Goal: Navigation & Orientation: Find specific page/section

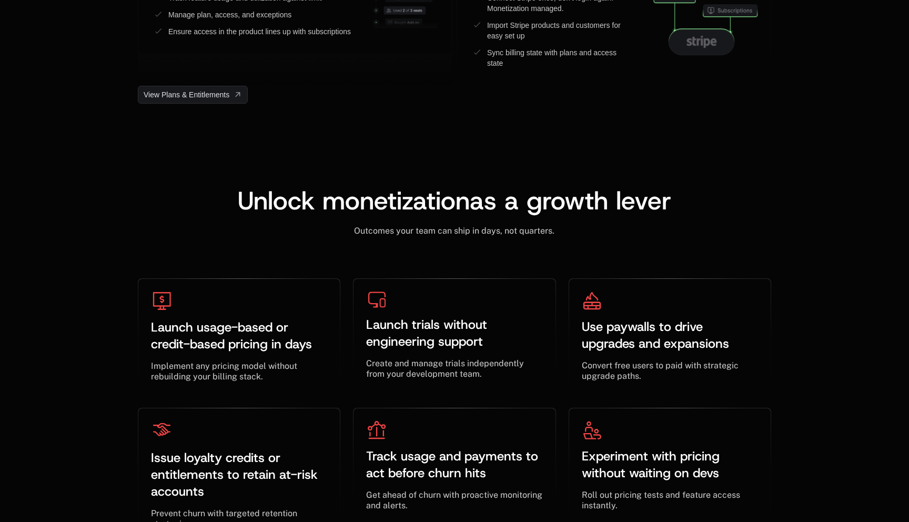
scroll to position [3574, 0]
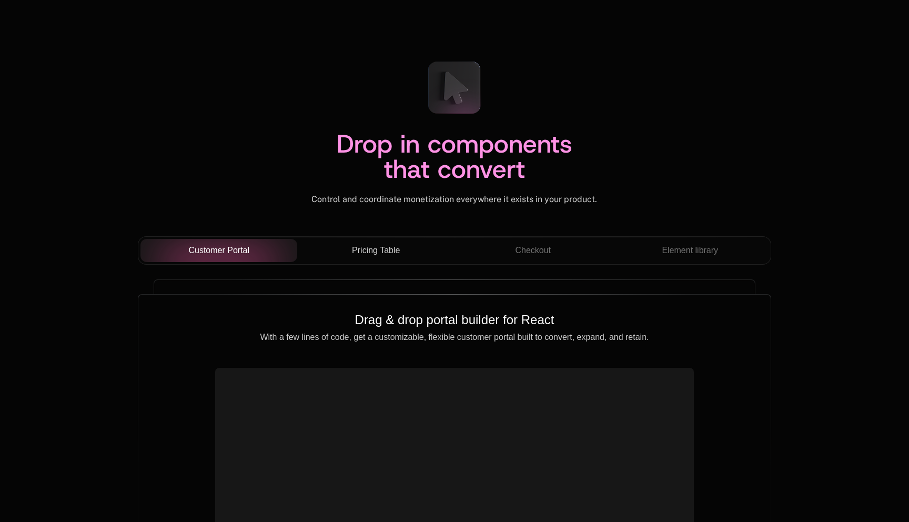
click at [404, 257] on button "Pricing Table" at bounding box center [375, 250] width 157 height 23
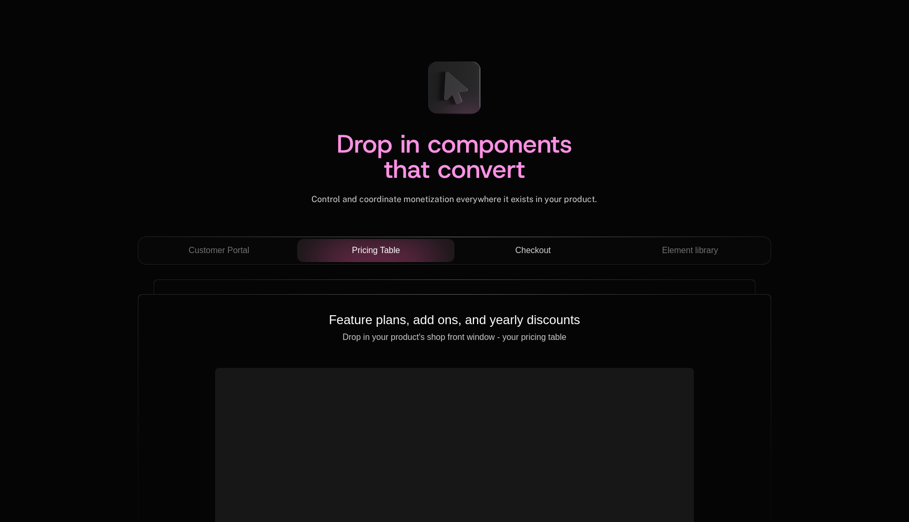
click at [510, 248] on div "Checkout" at bounding box center [533, 250] width 140 height 13
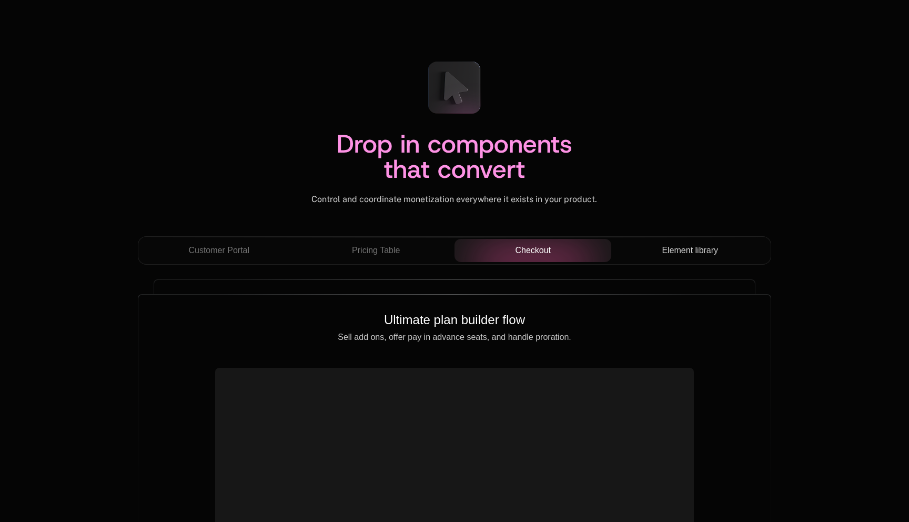
click at [689, 240] on button "Element library" at bounding box center [689, 250] width 157 height 23
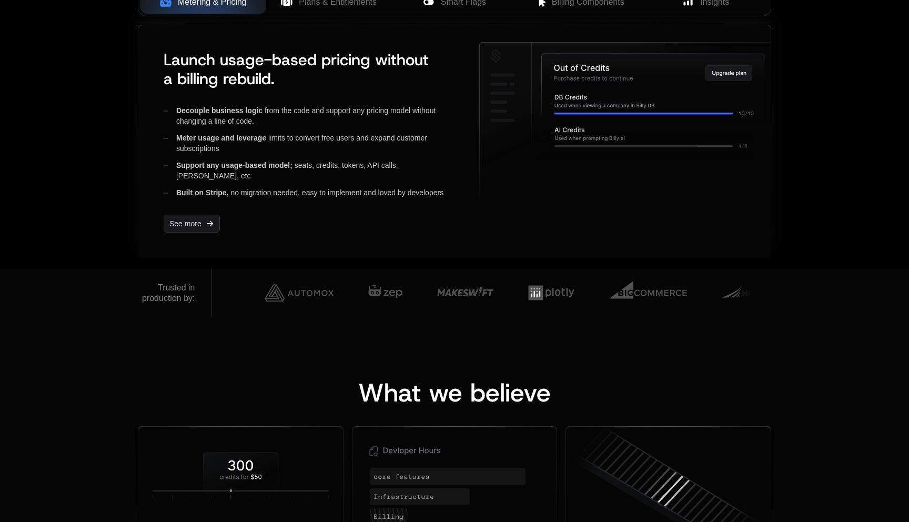
scroll to position [747, 0]
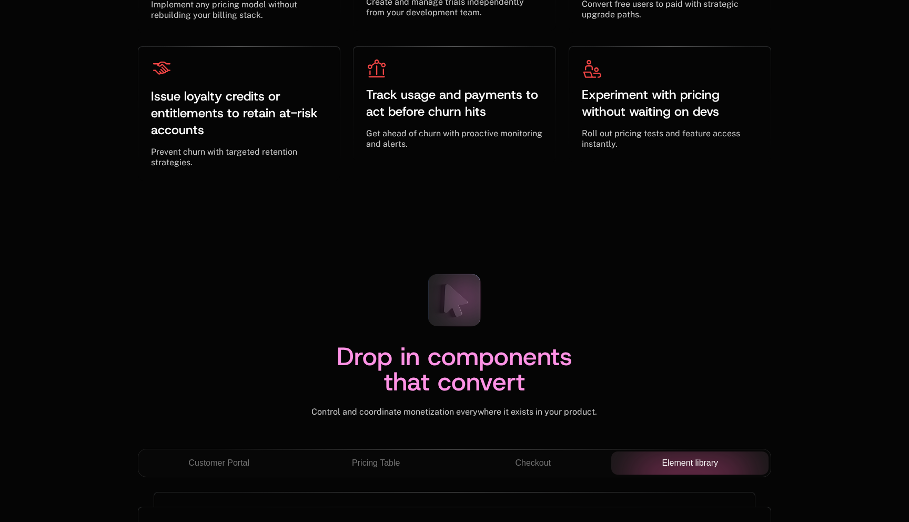
scroll to position [3582, 0]
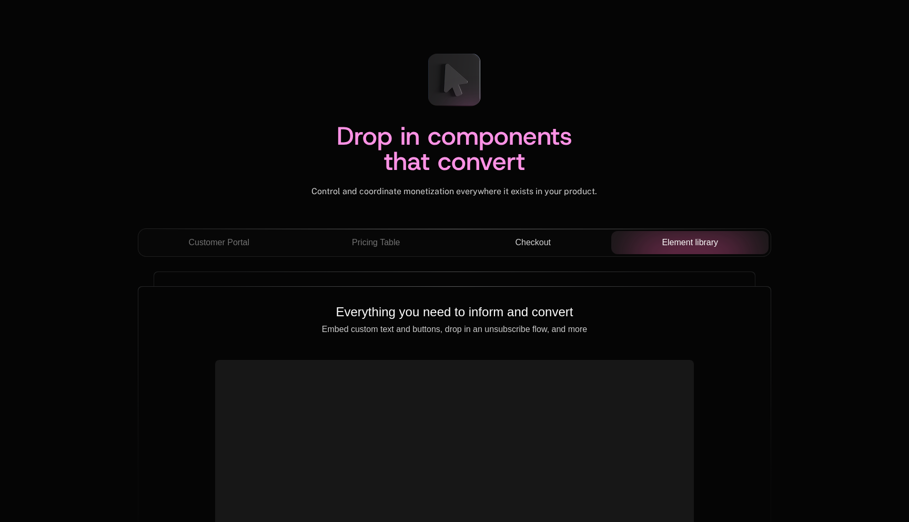
click at [534, 238] on span "Checkout" at bounding box center [533, 242] width 36 height 13
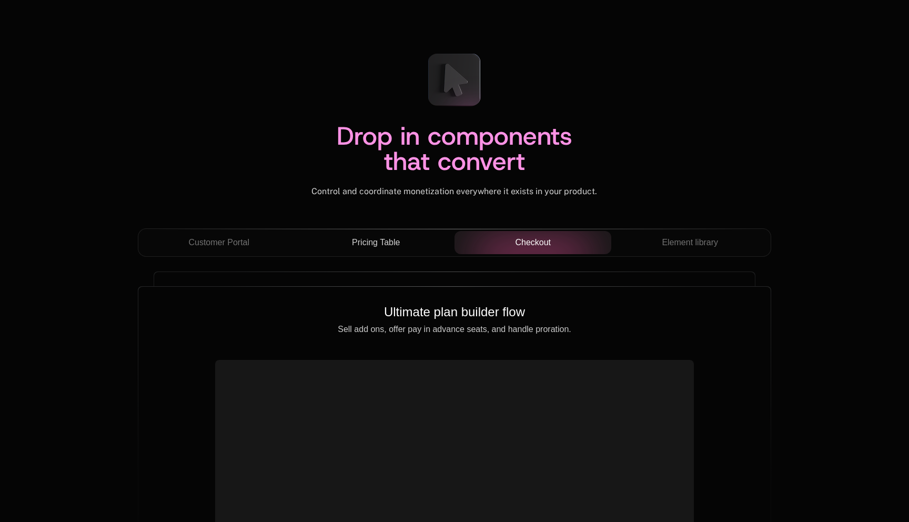
click at [409, 236] on button "Pricing Table" at bounding box center [375, 242] width 157 height 23
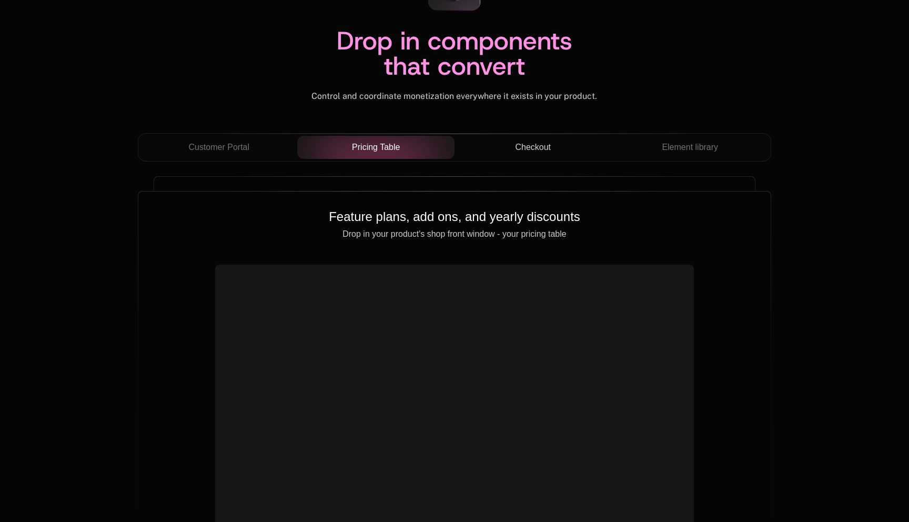
scroll to position [3678, 0]
click at [265, 148] on div "Customer Portal" at bounding box center [219, 146] width 140 height 13
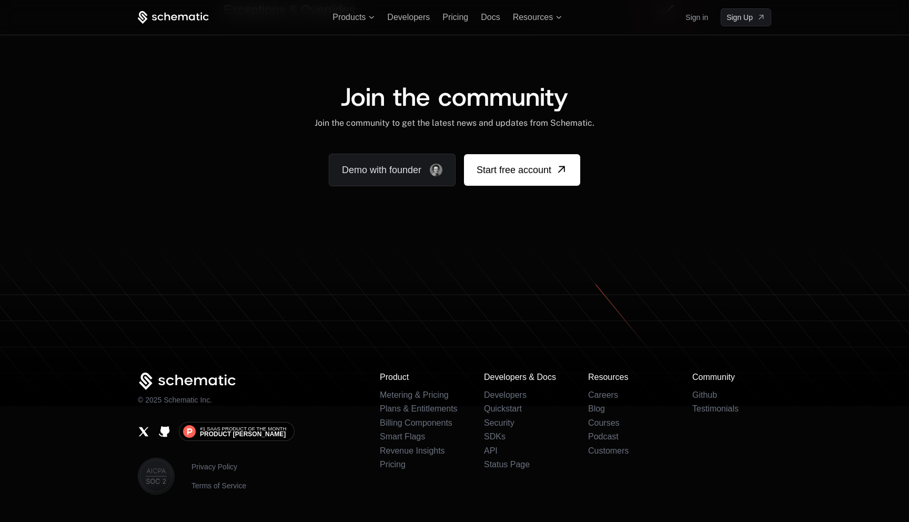
scroll to position [6463, 0]
